Goal: Task Accomplishment & Management: Manage account settings

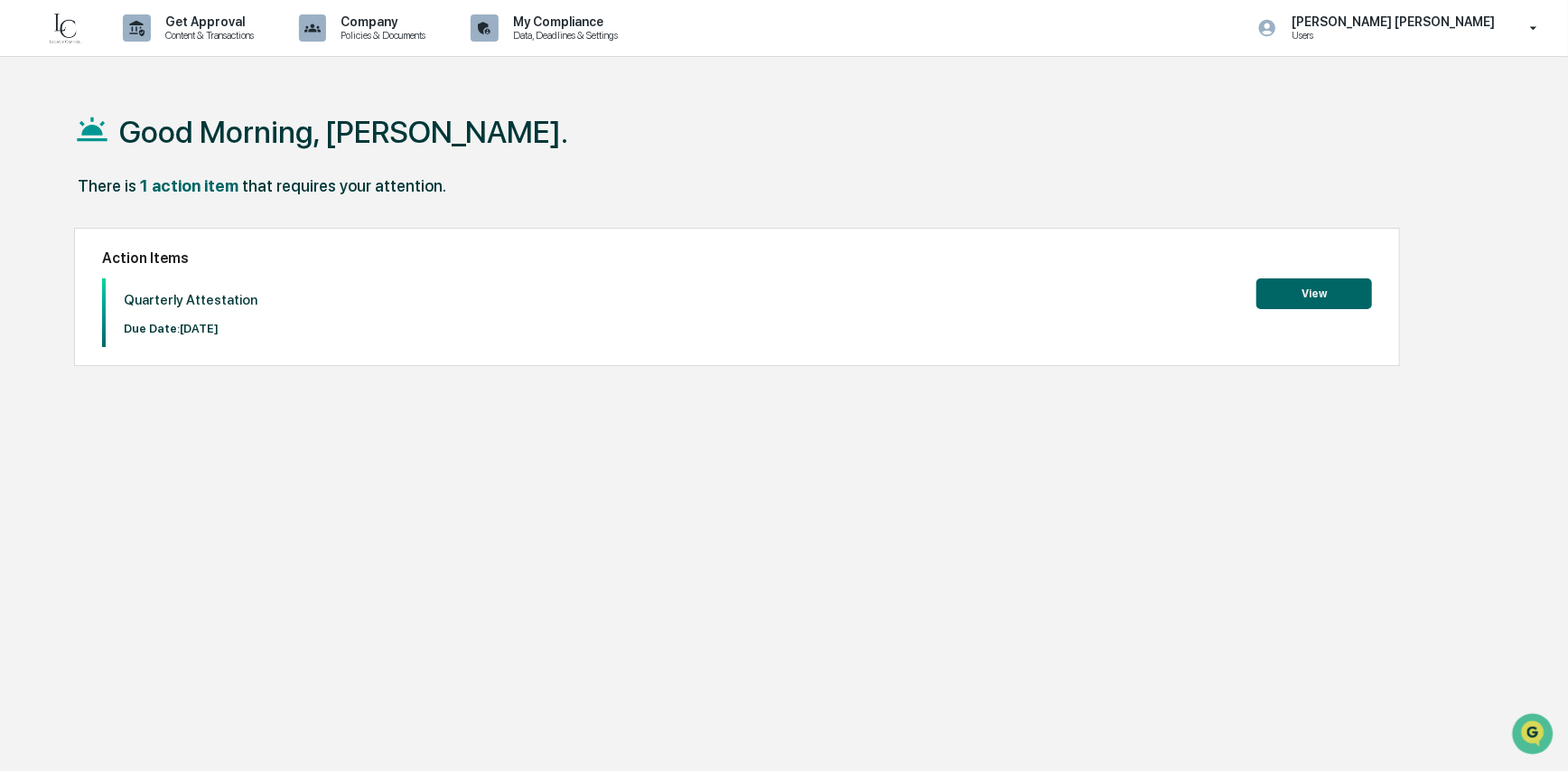
click at [1290, 300] on button "View" at bounding box center [1314, 294] width 116 height 31
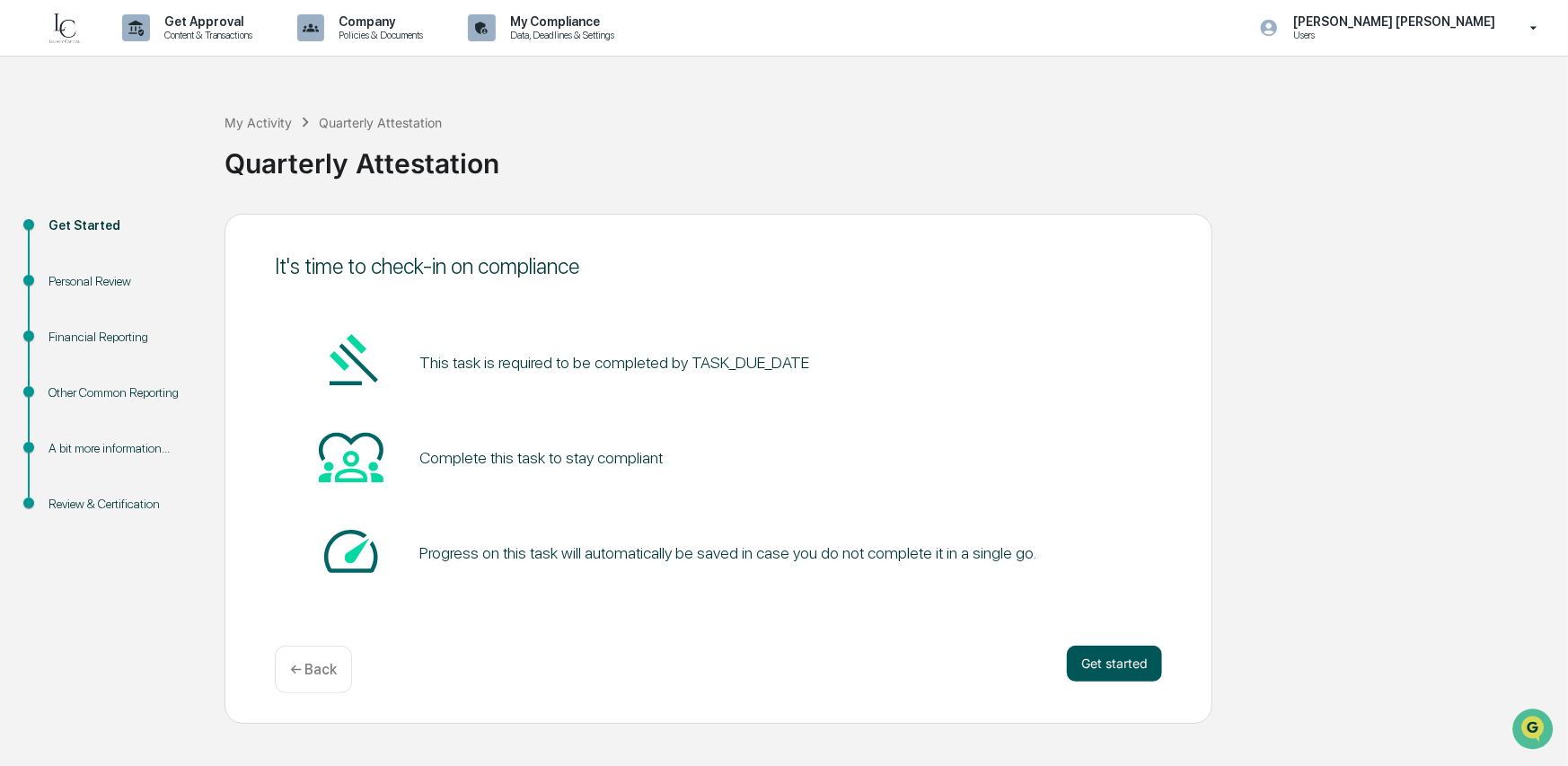
click at [1113, 649] on button "Get started" at bounding box center [1114, 664] width 95 height 36
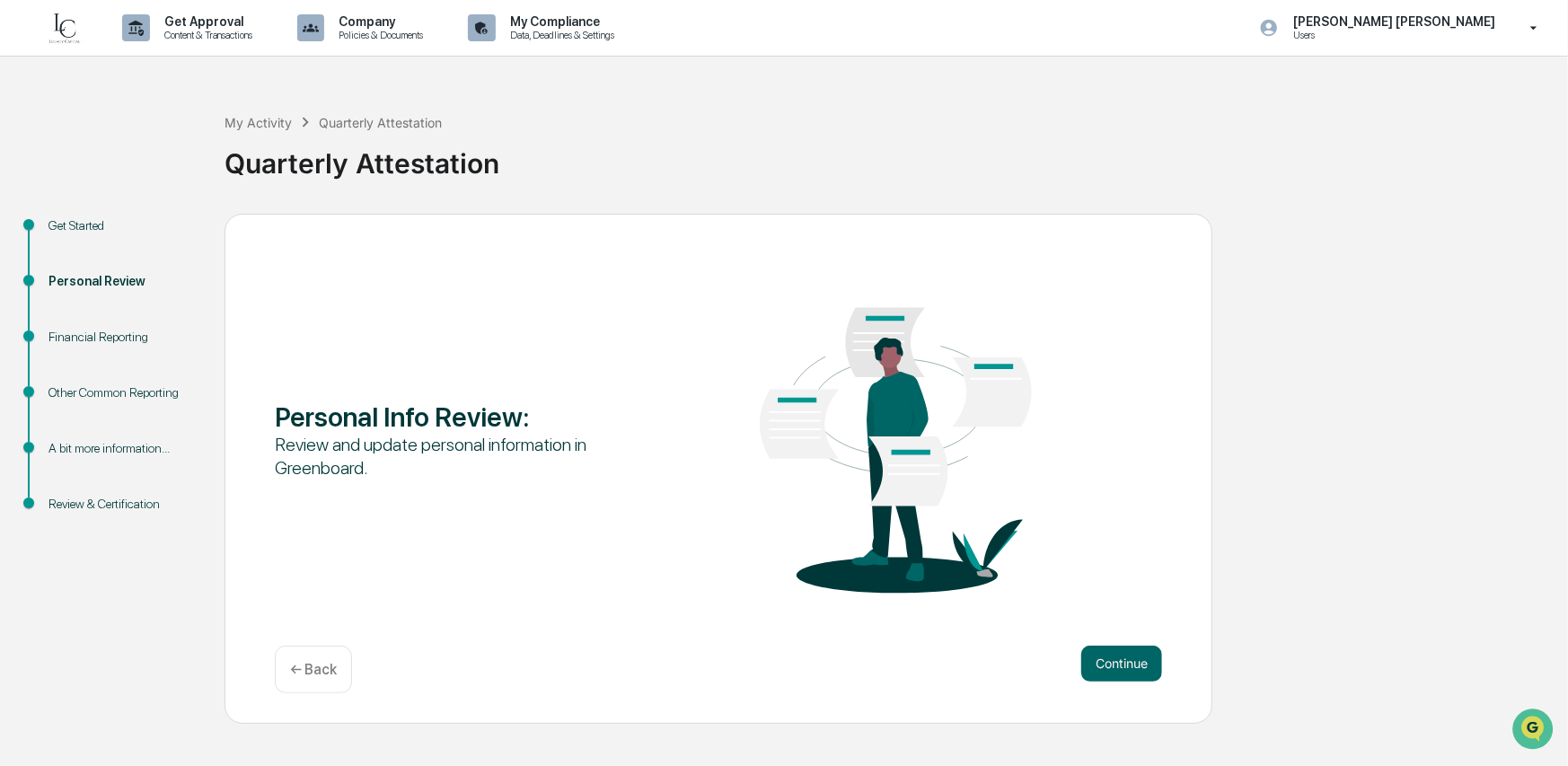
click at [1114, 648] on button "Continue" at bounding box center [1121, 664] width 80 height 36
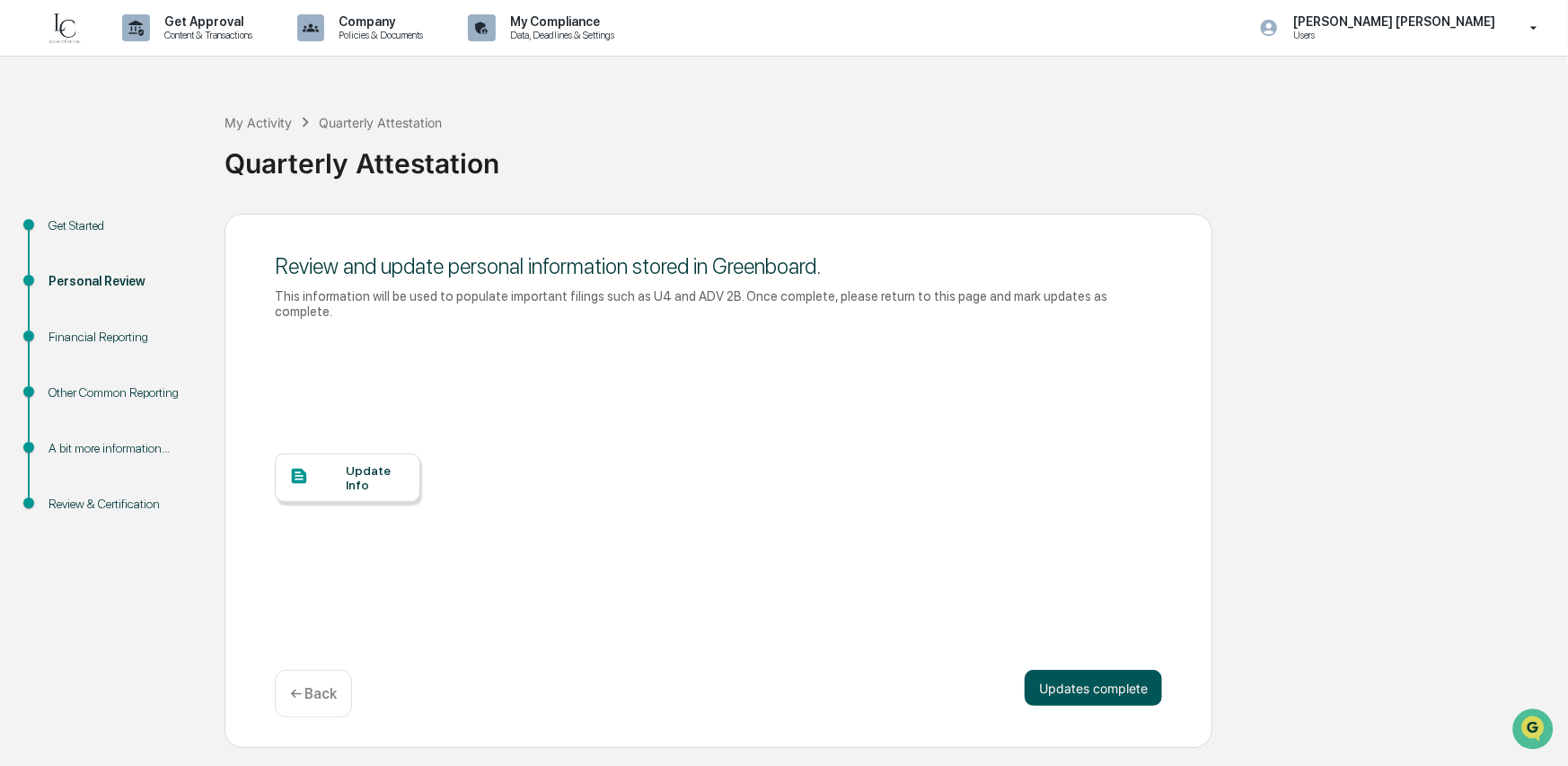
click at [1121, 674] on button "Updates complete" at bounding box center [1094, 688] width 137 height 36
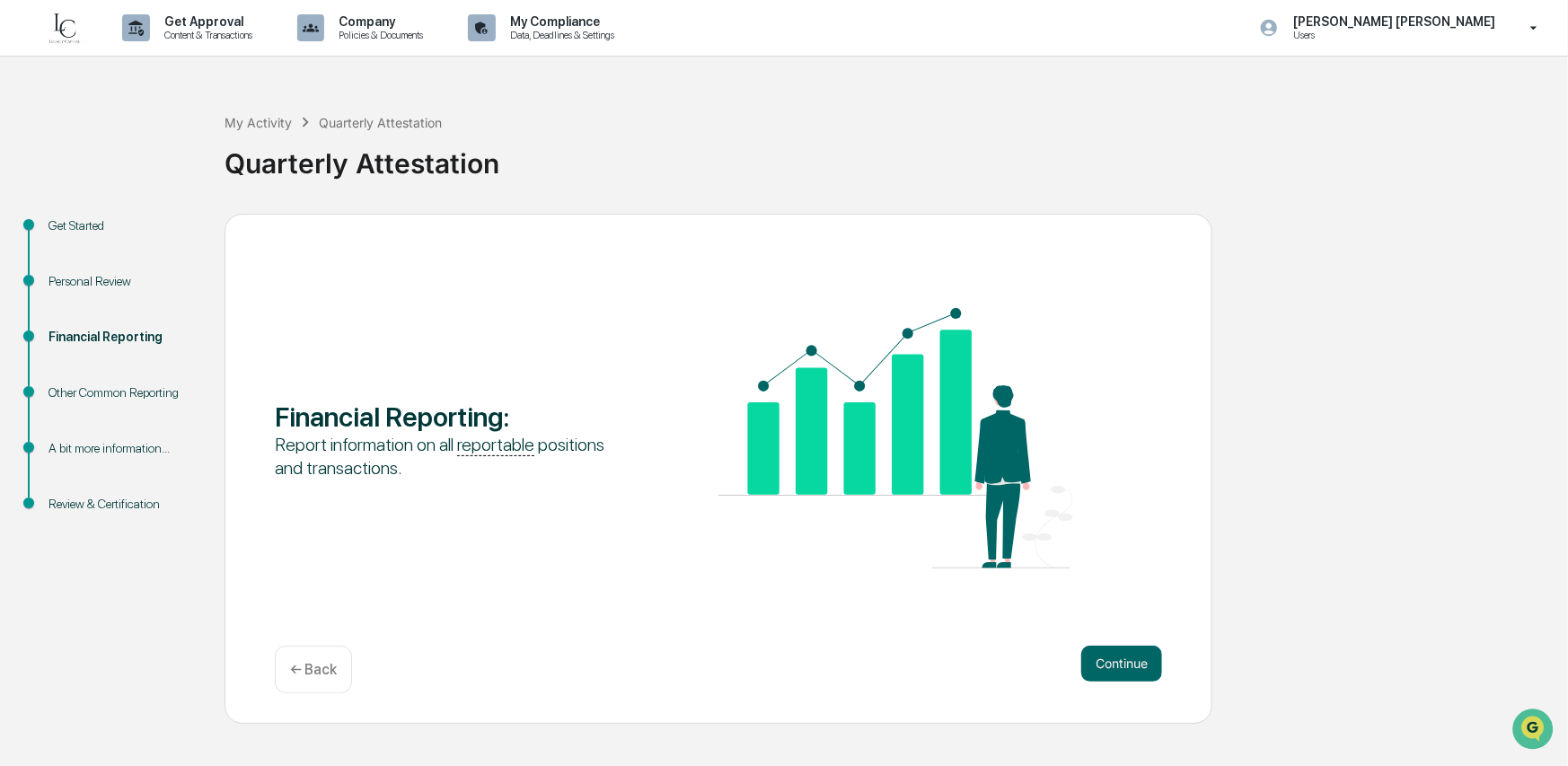
click at [84, 289] on div "Personal Review" at bounding box center [122, 281] width 147 height 19
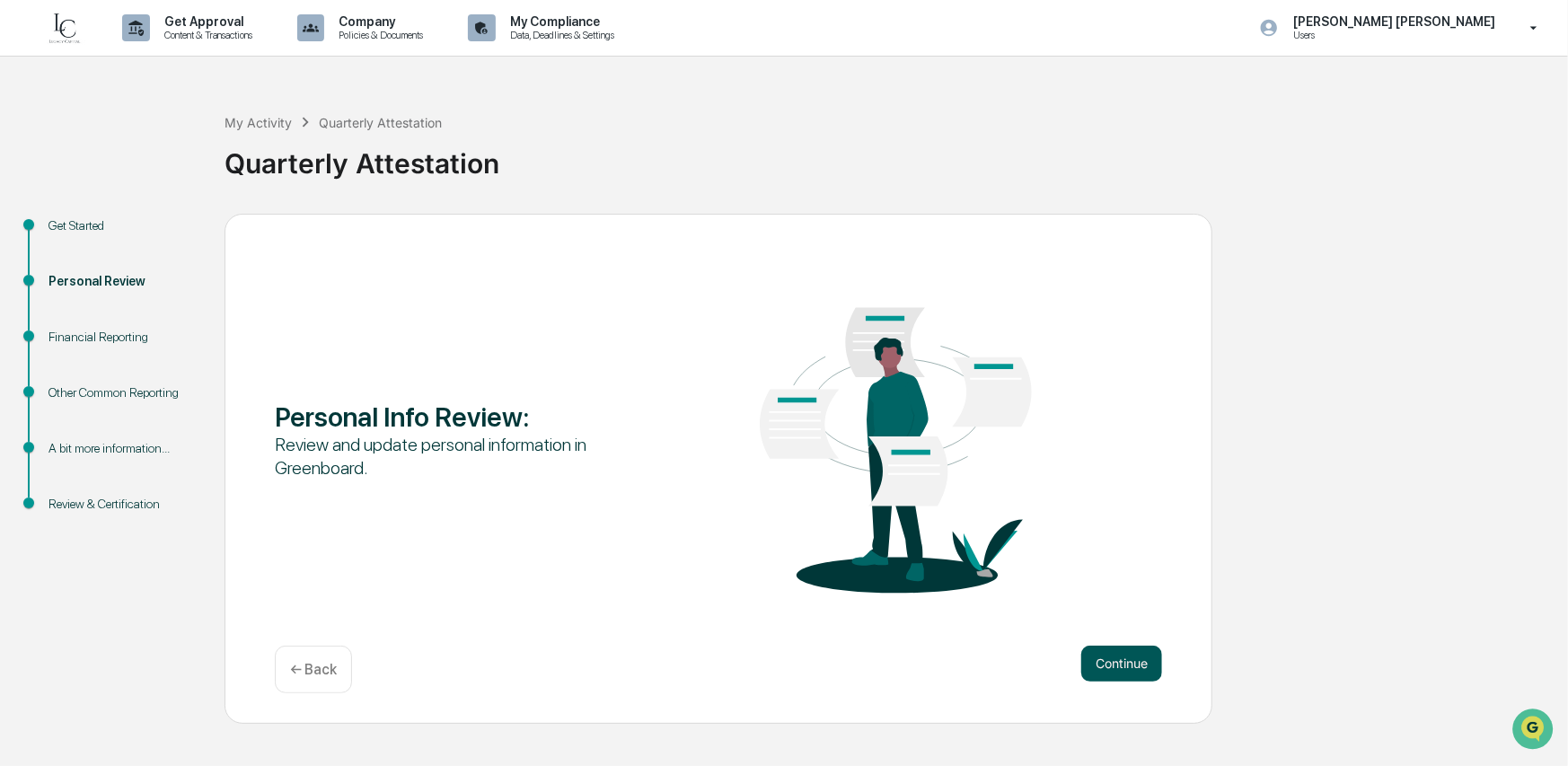
click at [1153, 653] on button "Continue" at bounding box center [1121, 664] width 80 height 36
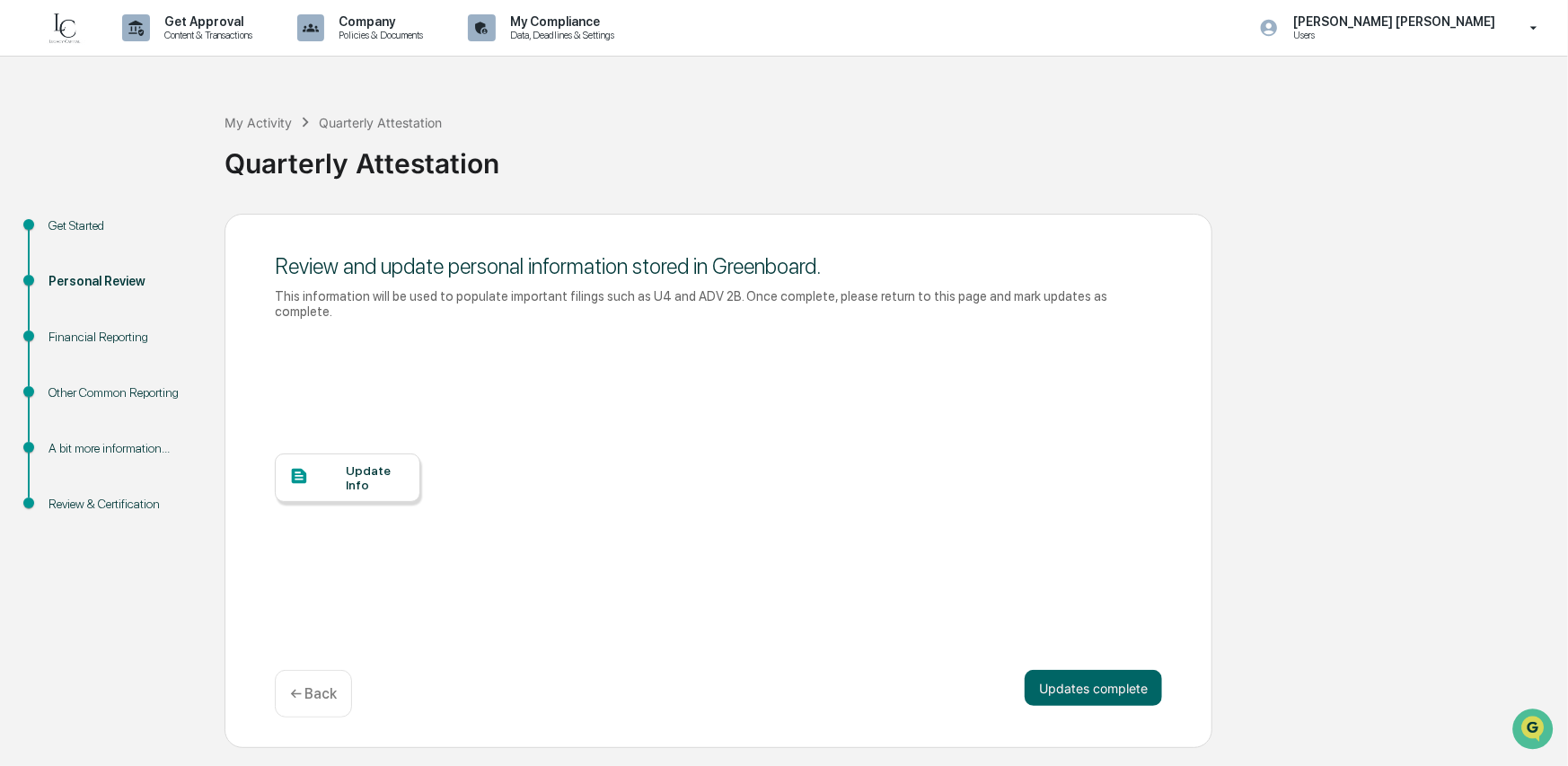
click at [332, 466] on div at bounding box center [317, 477] width 57 height 23
click at [90, 334] on div "Financial Reporting" at bounding box center [122, 336] width 147 height 19
click at [1088, 672] on button "Updates complete" at bounding box center [1094, 688] width 137 height 36
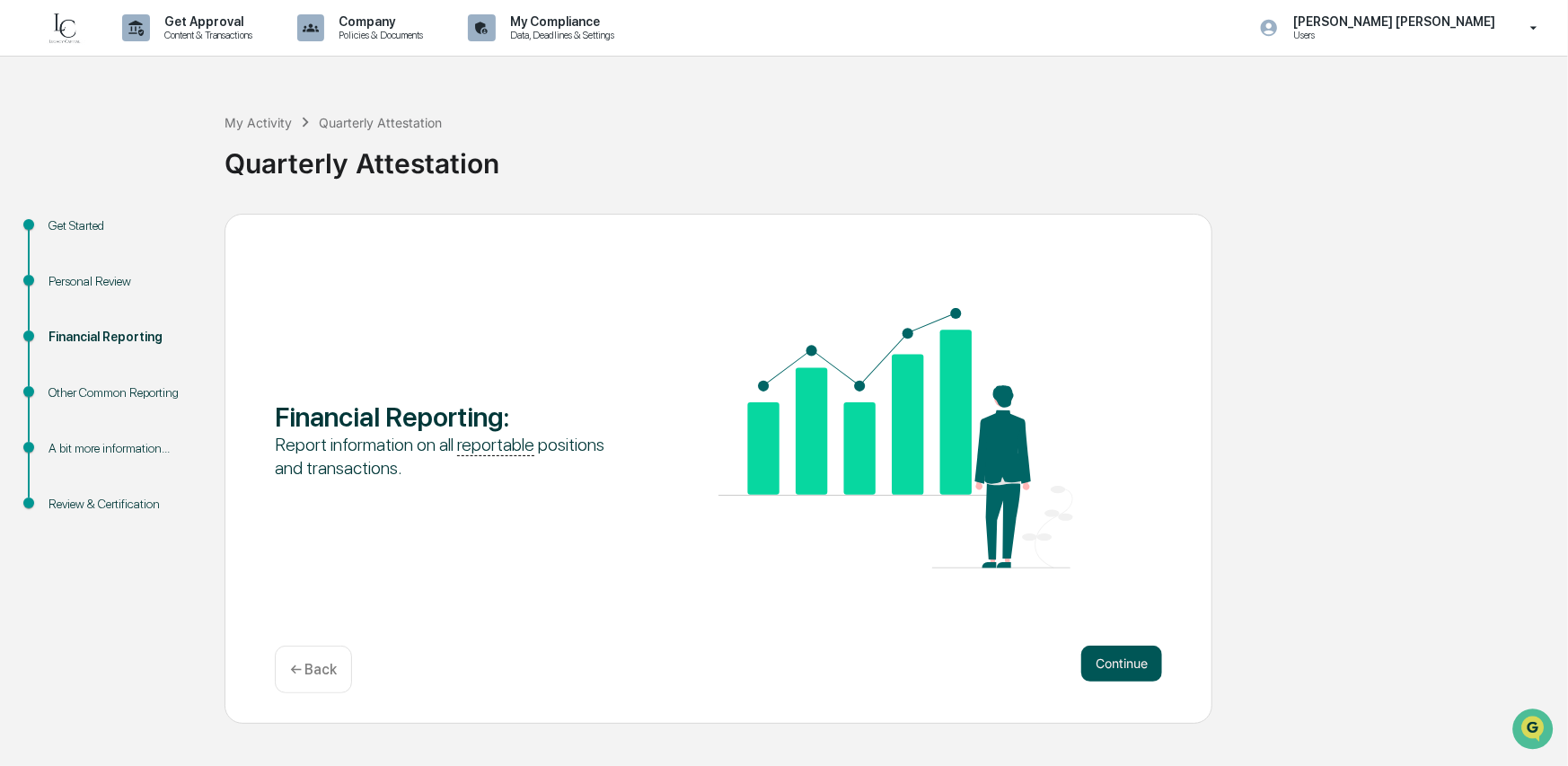
click at [1126, 666] on button "Continue" at bounding box center [1121, 664] width 80 height 36
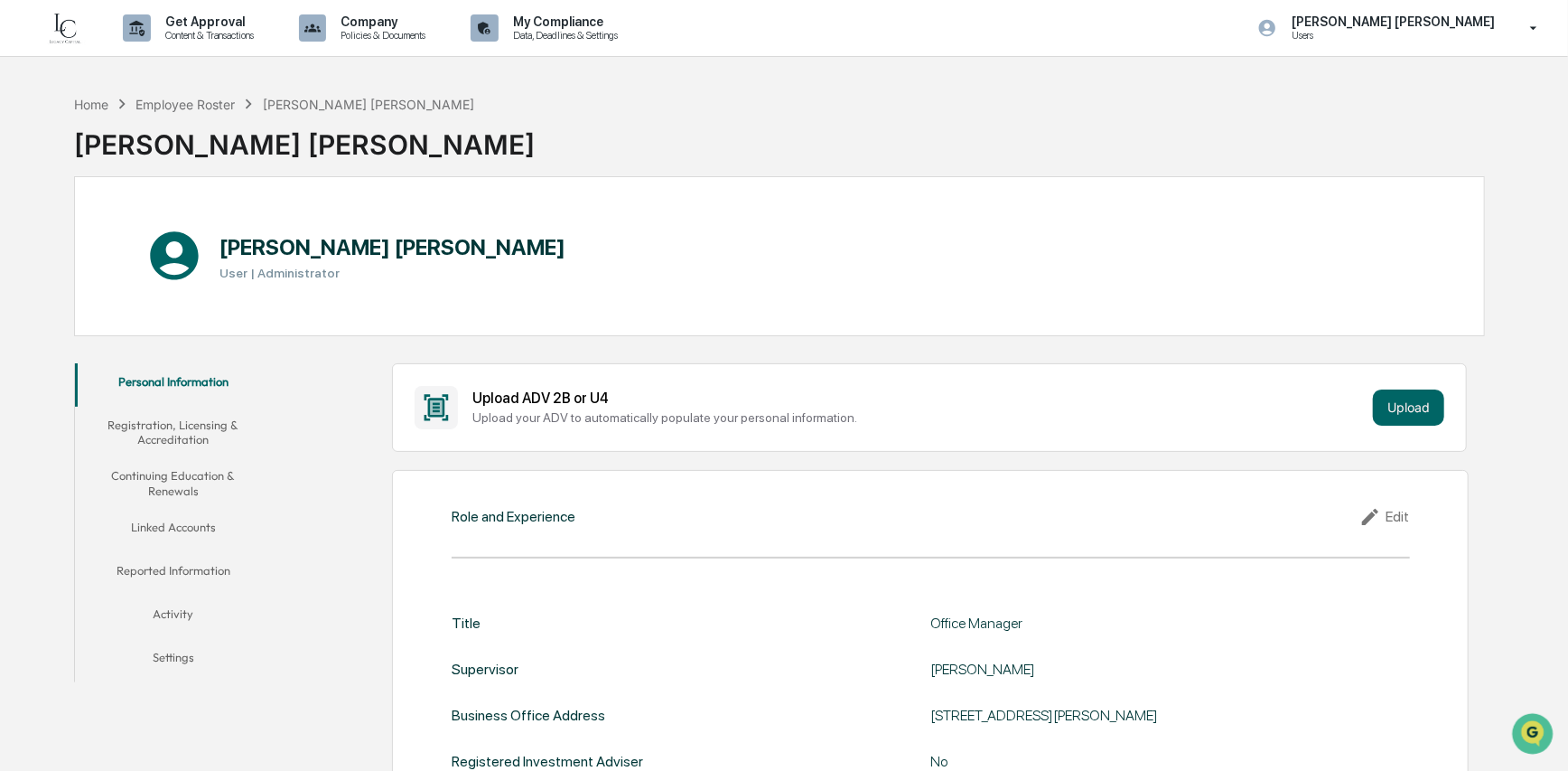
click at [176, 431] on button "Registration, Licensing & Accreditation" at bounding box center [173, 432] width 197 height 52
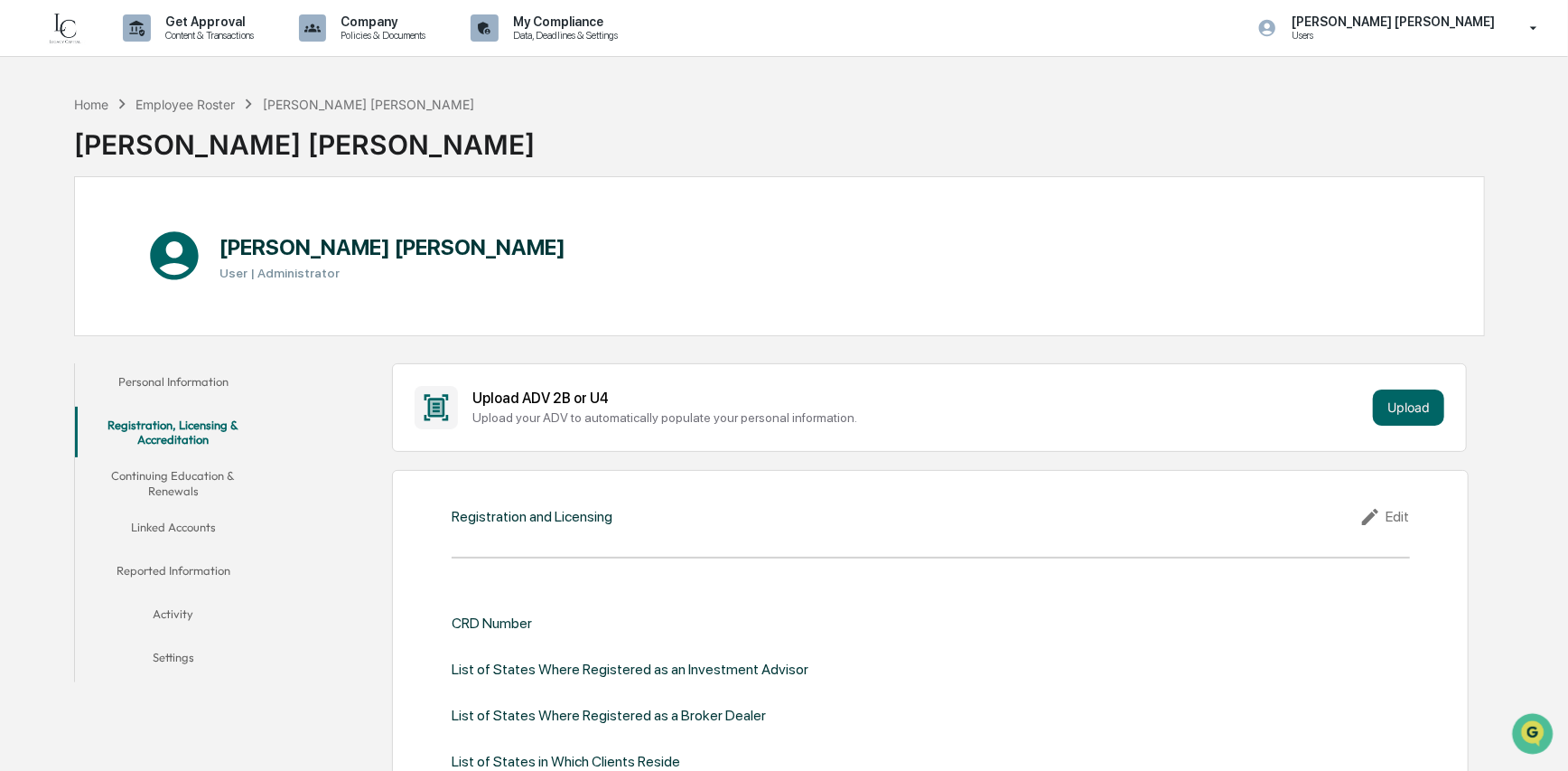
click at [182, 523] on button "Linked Accounts" at bounding box center [173, 530] width 197 height 43
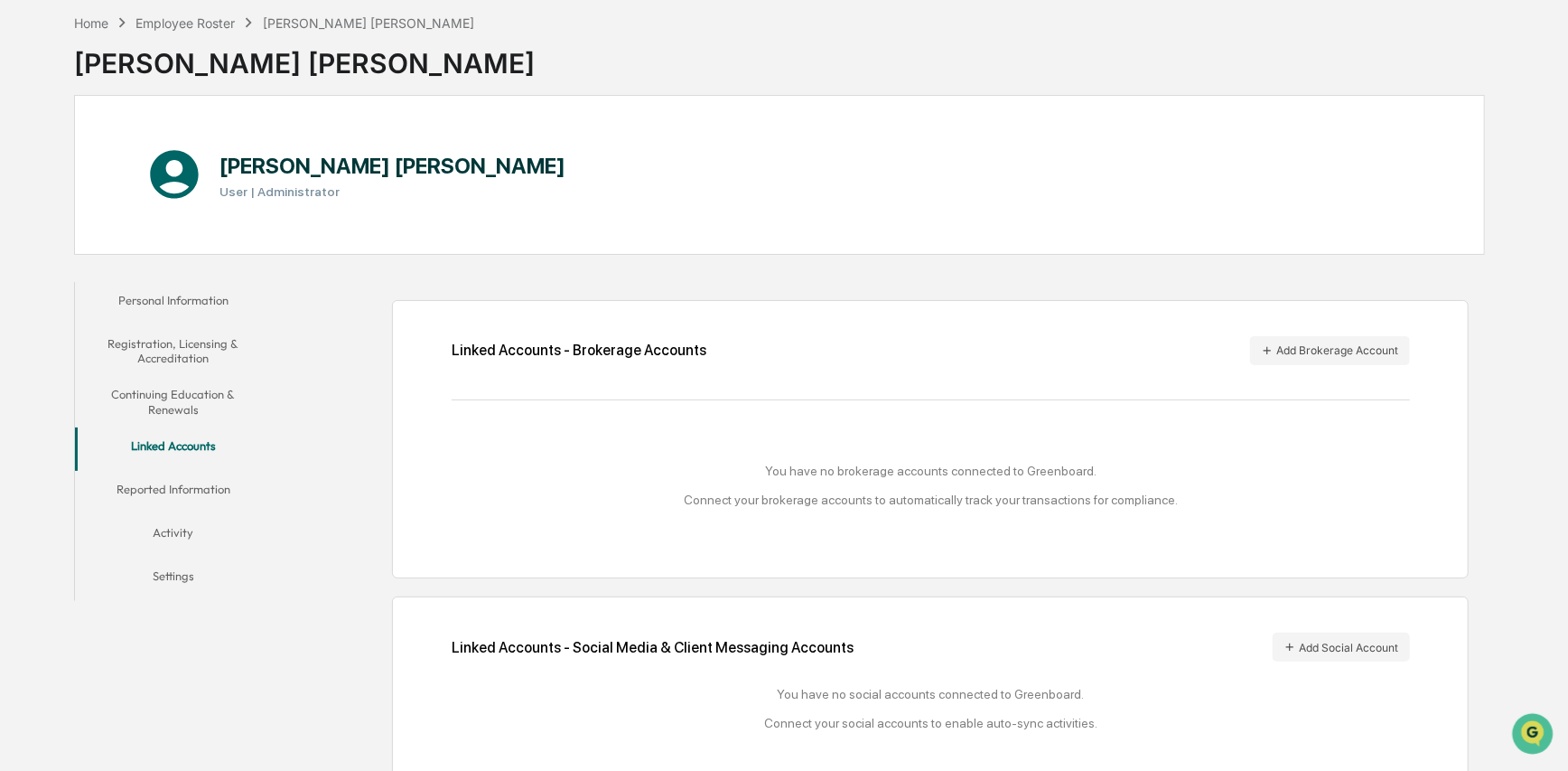
scroll to position [110, 0]
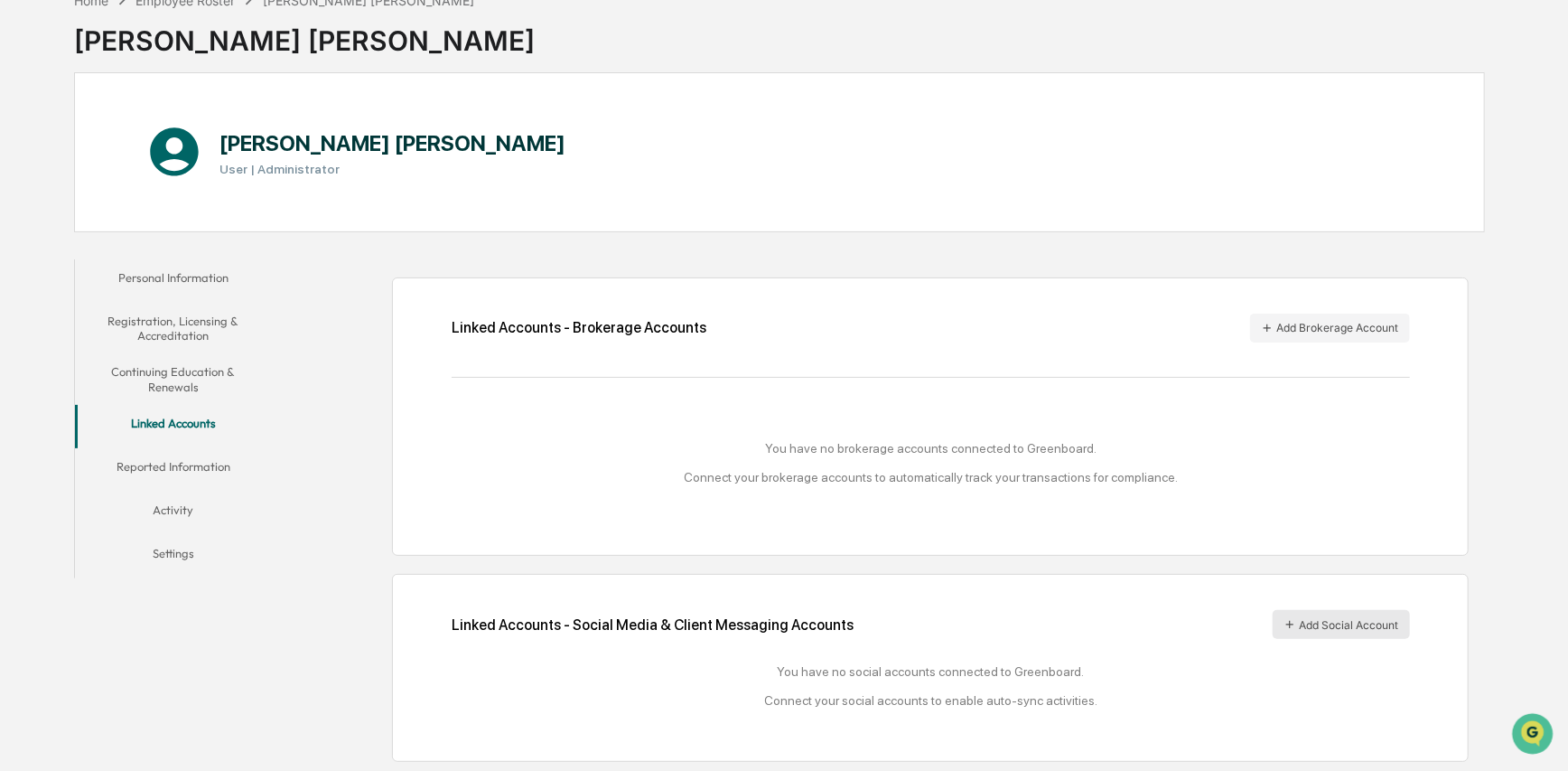
click at [1351, 615] on button "Add Social Account" at bounding box center [1341, 624] width 138 height 29
click at [197, 460] on button "Reported Information" at bounding box center [173, 469] width 197 height 43
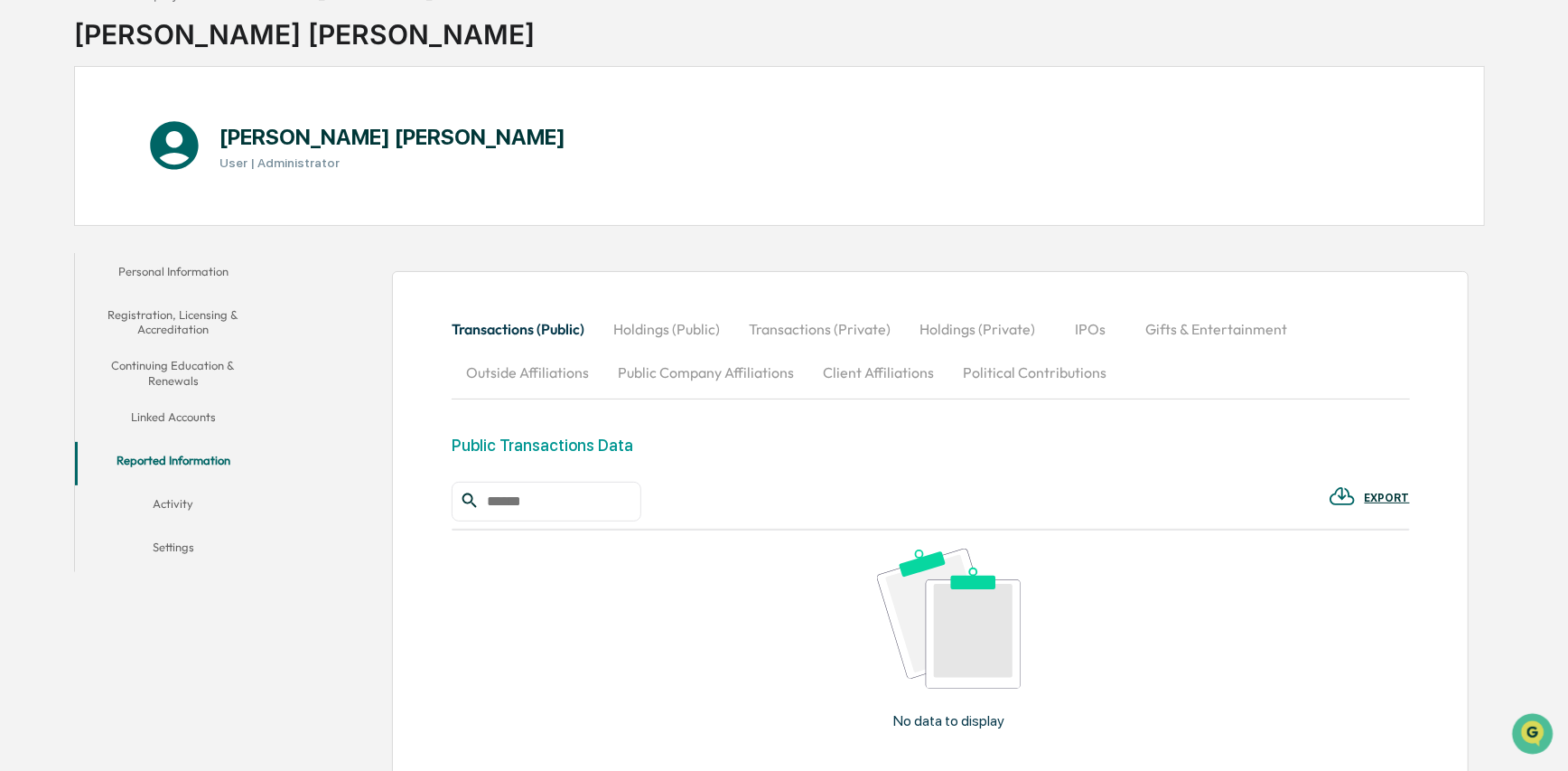
click at [197, 506] on button "Activity" at bounding box center [173, 506] width 197 height 43
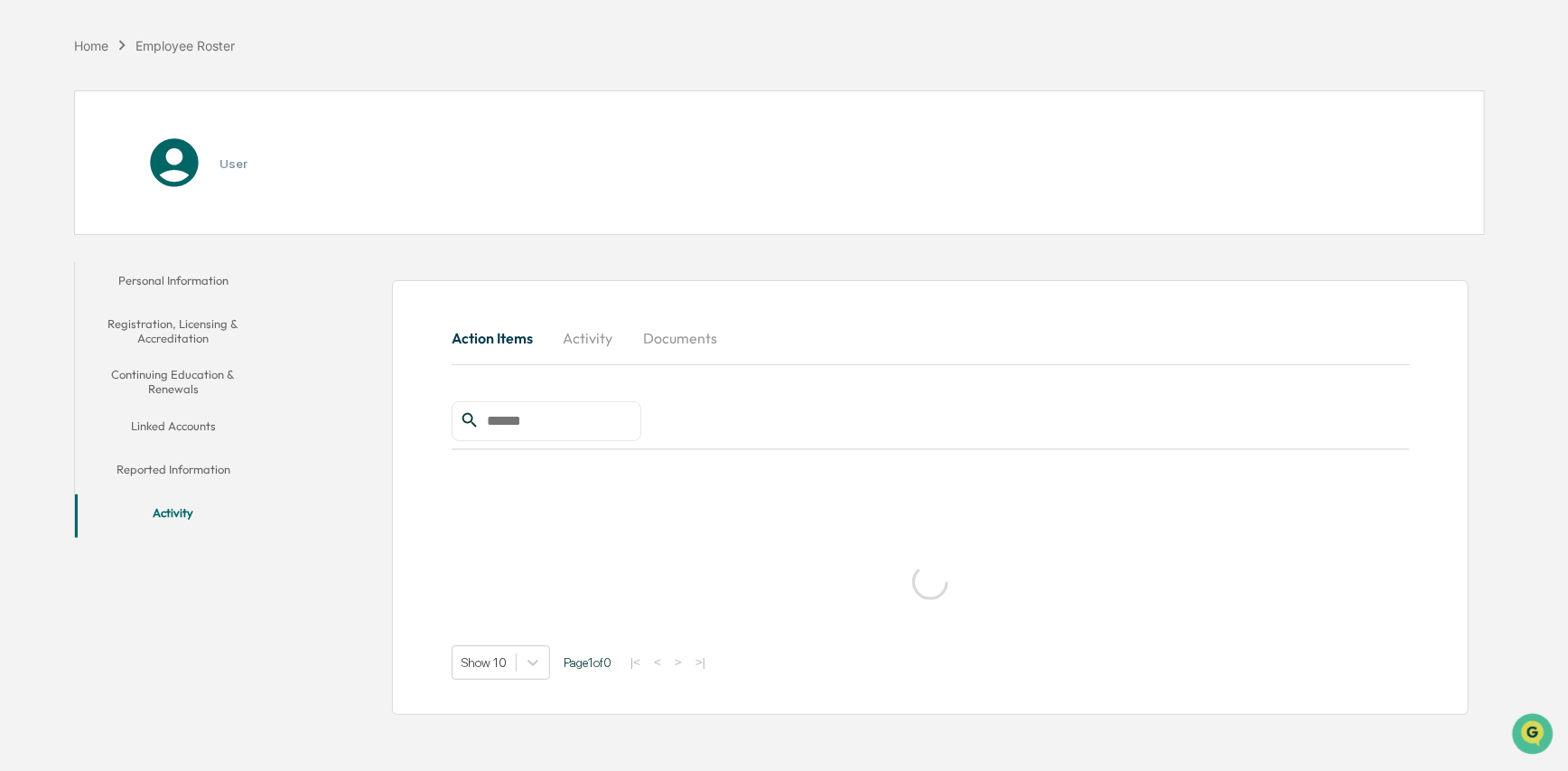
scroll to position [85, 0]
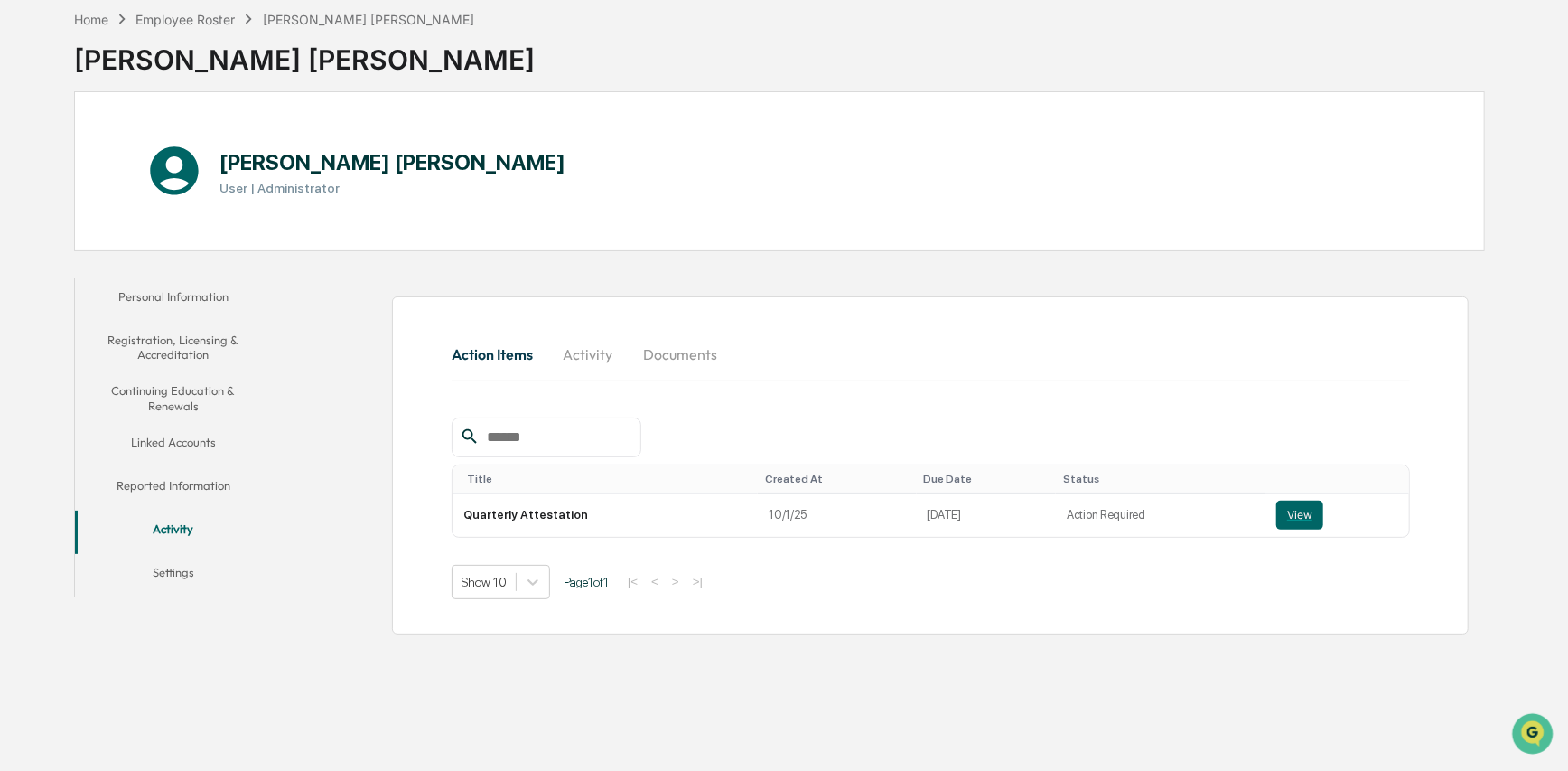
click at [179, 579] on button "Settings" at bounding box center [173, 575] width 197 height 43
